Goal: Transaction & Acquisition: Purchase product/service

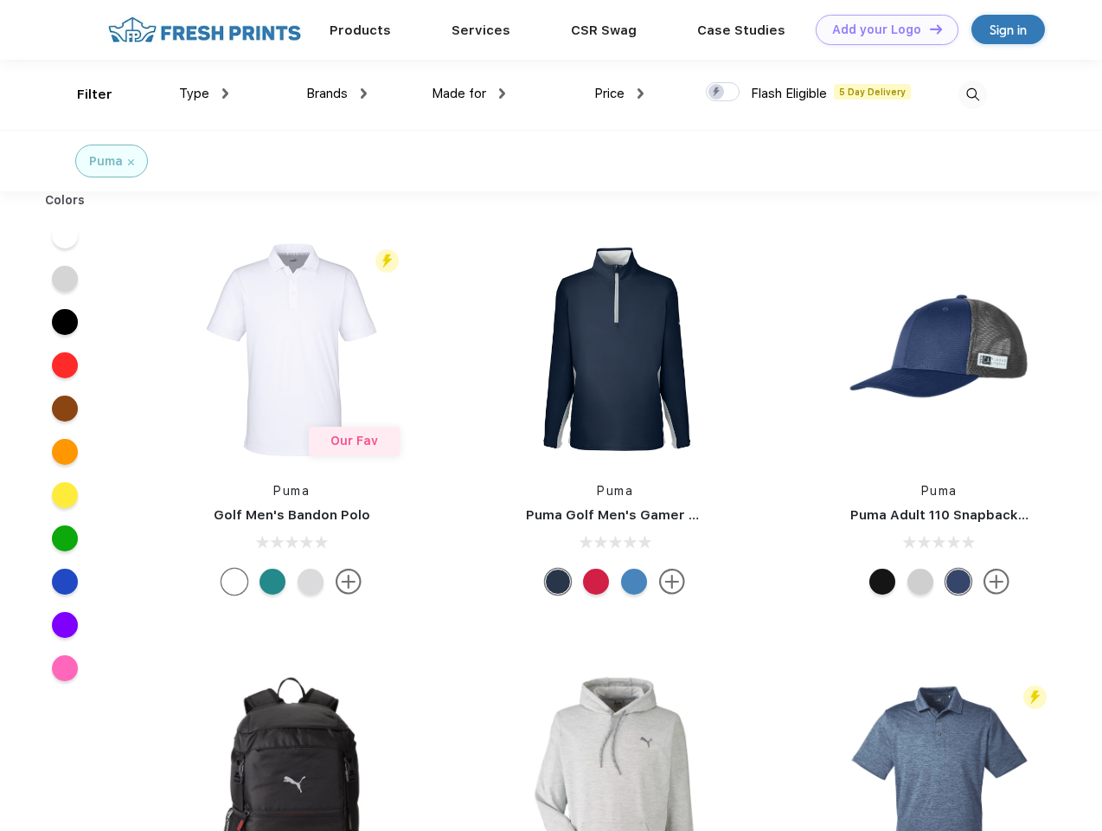
click at [881, 29] on link "Add your Logo Design Tool" at bounding box center [887, 30] width 143 height 30
click at [0, 0] on div "Design Tool" at bounding box center [0, 0] width 0 height 0
click at [928, 29] on link "Add your Logo Design Tool" at bounding box center [887, 30] width 143 height 30
click at [83, 94] on div "Filter" at bounding box center [94, 95] width 35 height 20
click at [204, 93] on span "Type" at bounding box center [194, 94] width 30 height 16
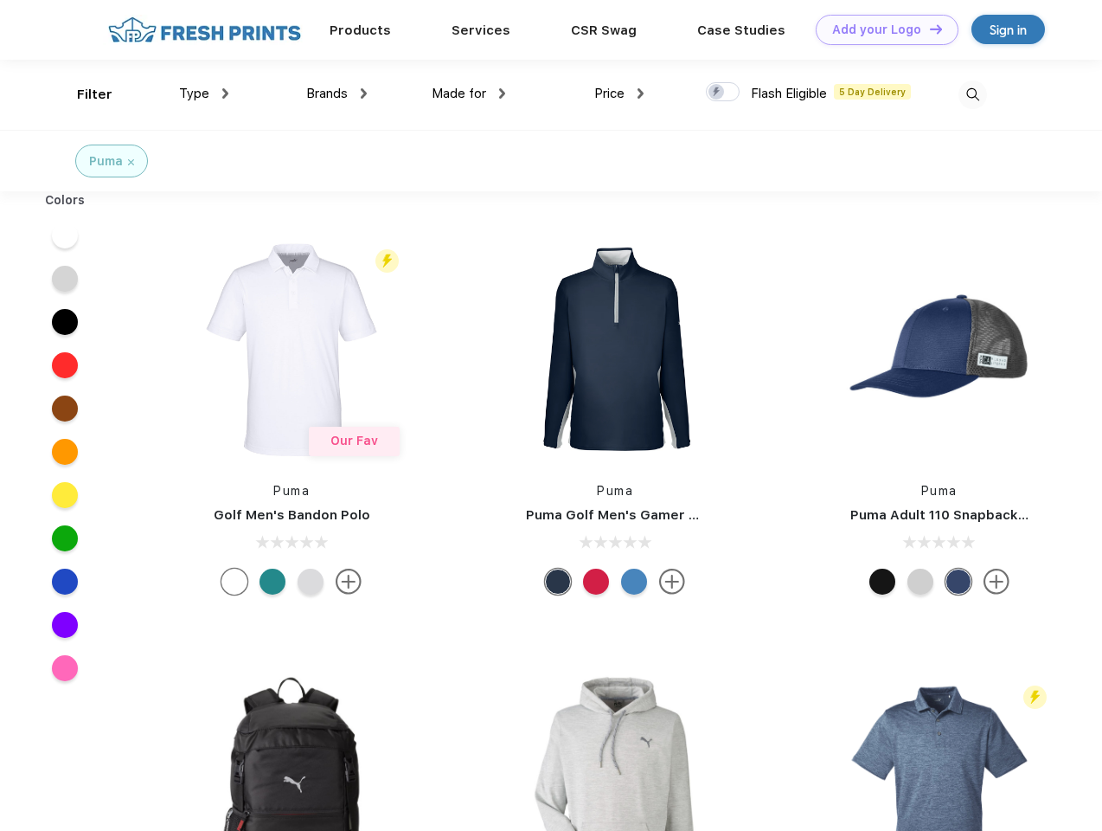
click at [337, 93] on span "Brands" at bounding box center [327, 94] width 42 height 16
click at [469, 93] on span "Made for" at bounding box center [459, 94] width 55 height 16
click at [619, 93] on span "Price" at bounding box center [609, 94] width 30 height 16
click at [723, 93] on div at bounding box center [723, 91] width 34 height 19
click at [717, 93] on input "checkbox" at bounding box center [711, 86] width 11 height 11
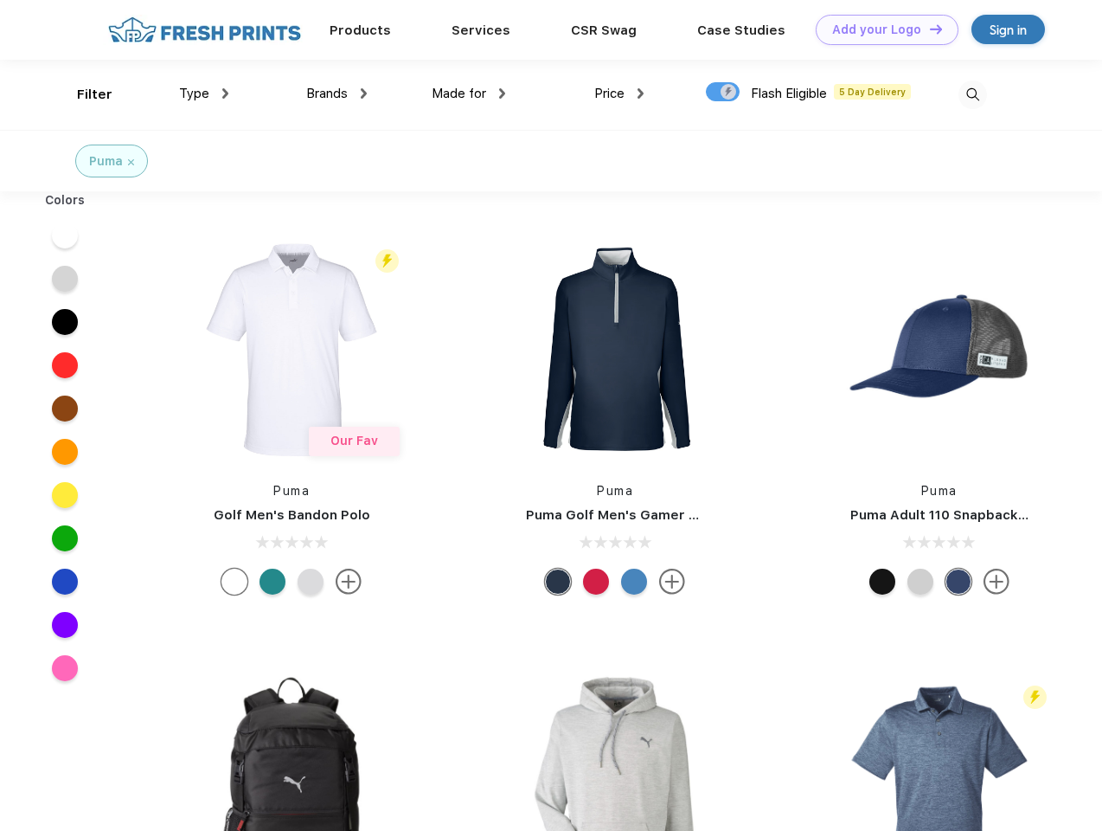
click at [972, 94] on img at bounding box center [973, 94] width 29 height 29
